Goal: Navigation & Orientation: Find specific page/section

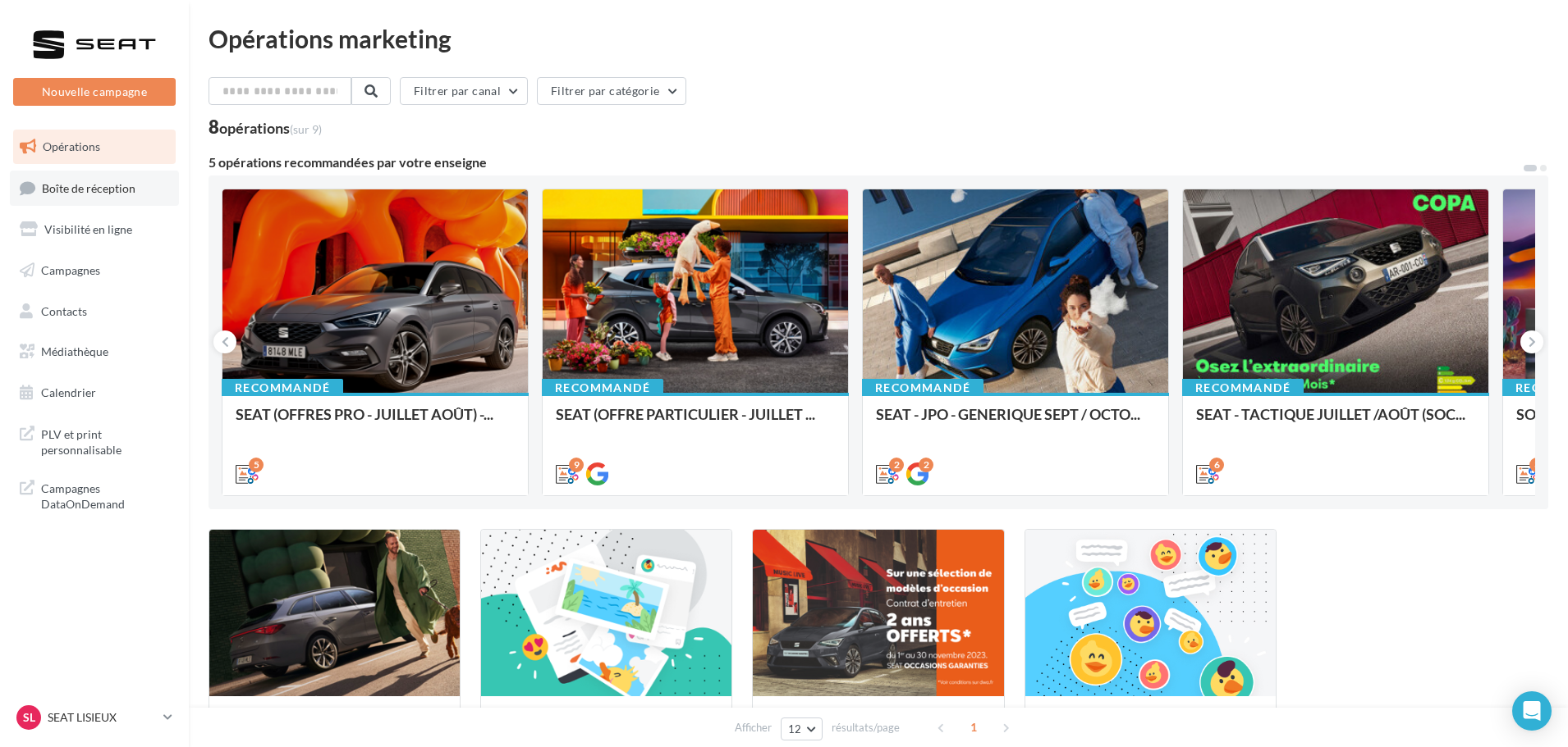
click at [111, 185] on span "Boîte de réception" at bounding box center [88, 188] width 93 height 14
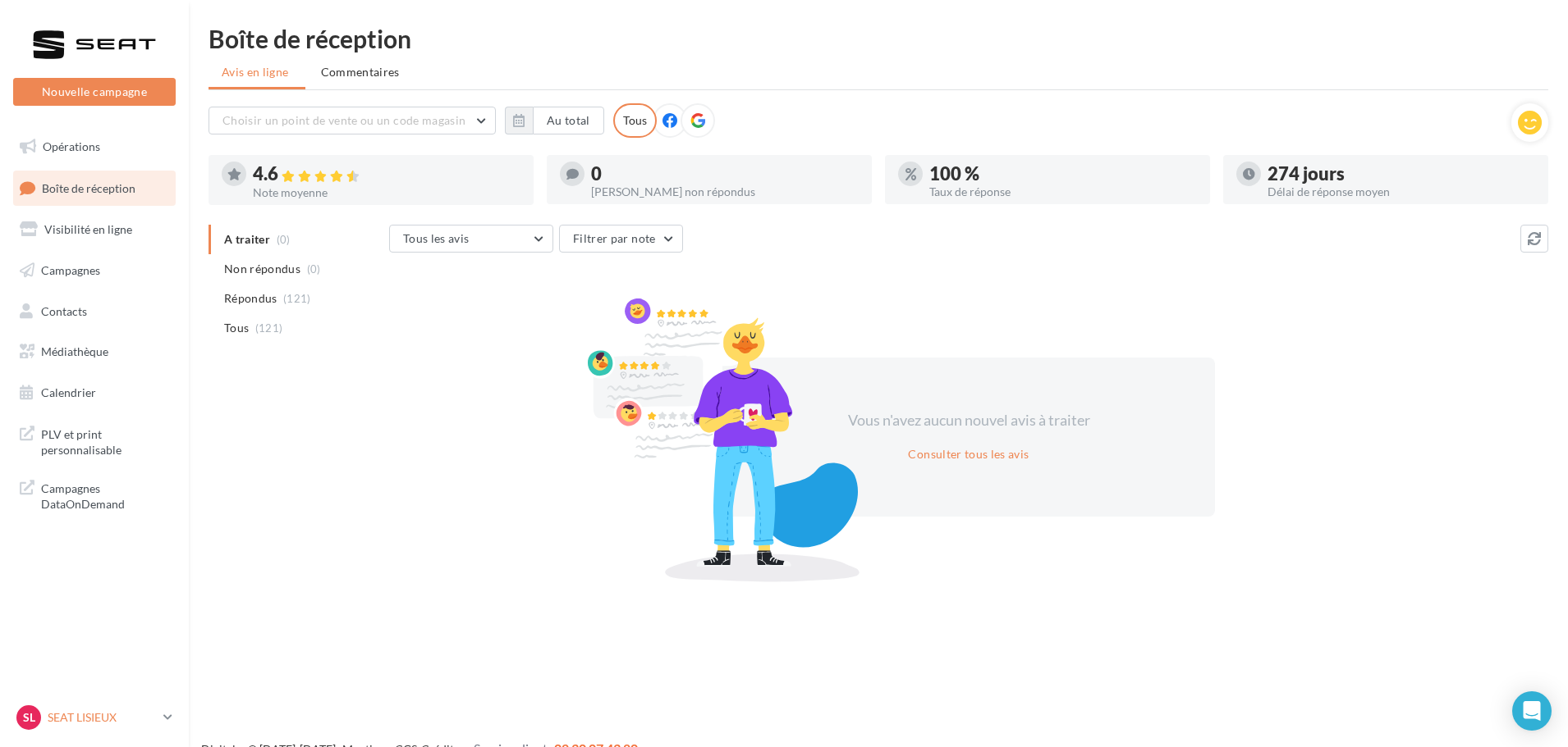
click at [143, 722] on p "SEAT LISIEUX" at bounding box center [102, 718] width 109 height 17
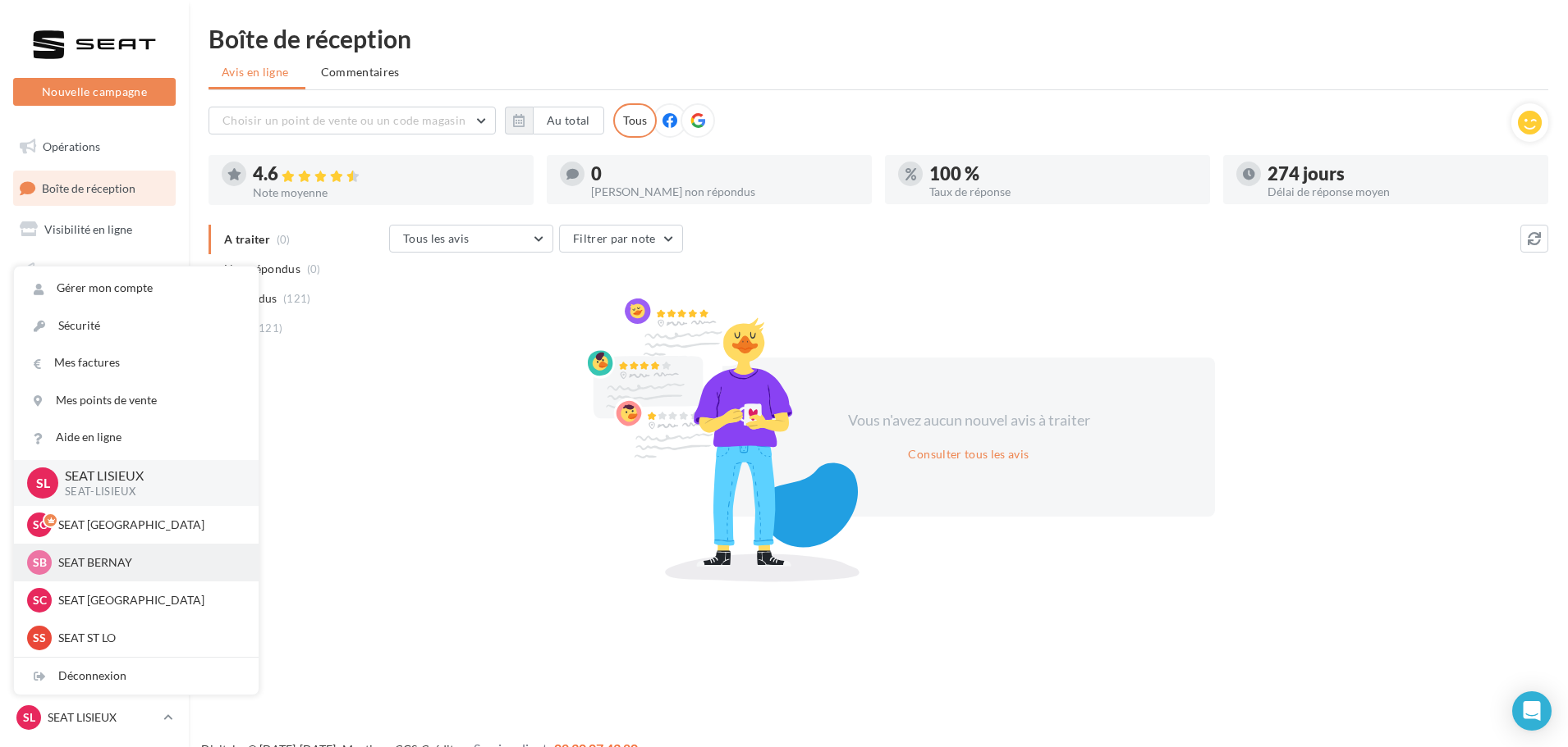
click at [187, 566] on p "SEAT BERNAY" at bounding box center [148, 563] width 181 height 17
